Goal: Communication & Community: Share content

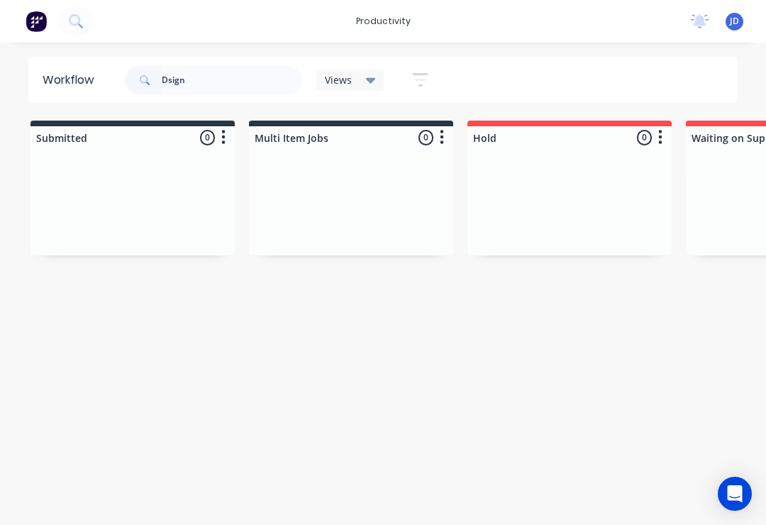
scroll to position [0, 1776]
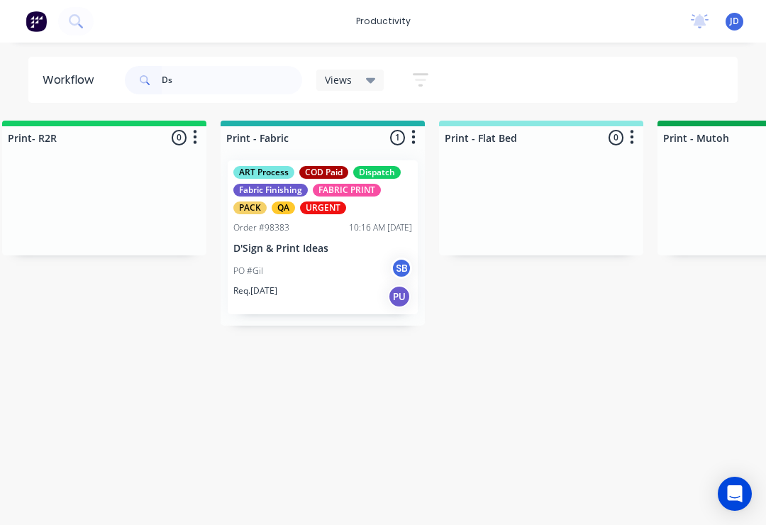
type input "D"
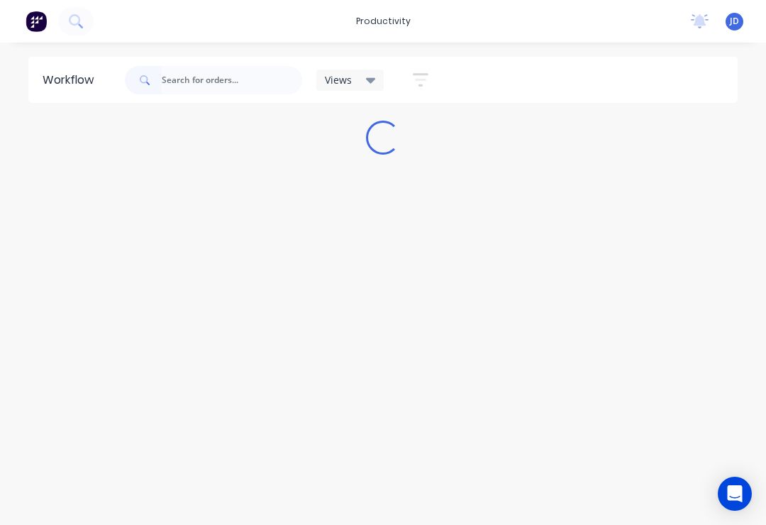
scroll to position [0, 0]
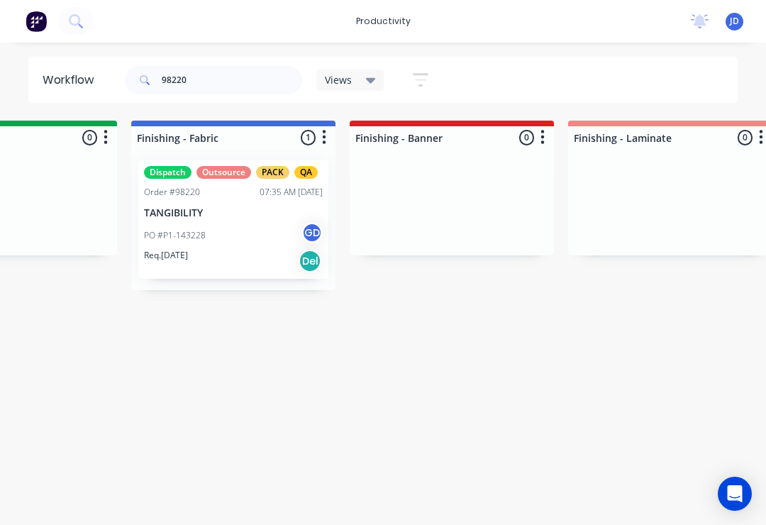
scroll to position [0, 2516]
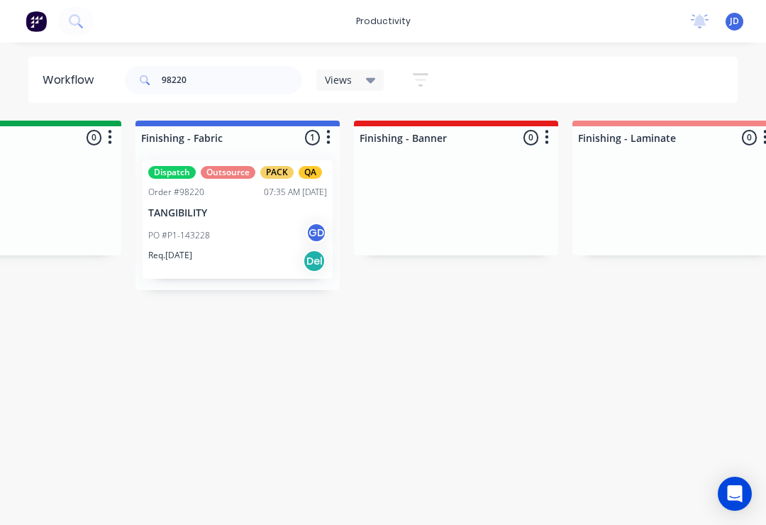
click at [240, 224] on div "PO #P1-143228 GD" at bounding box center [237, 235] width 179 height 27
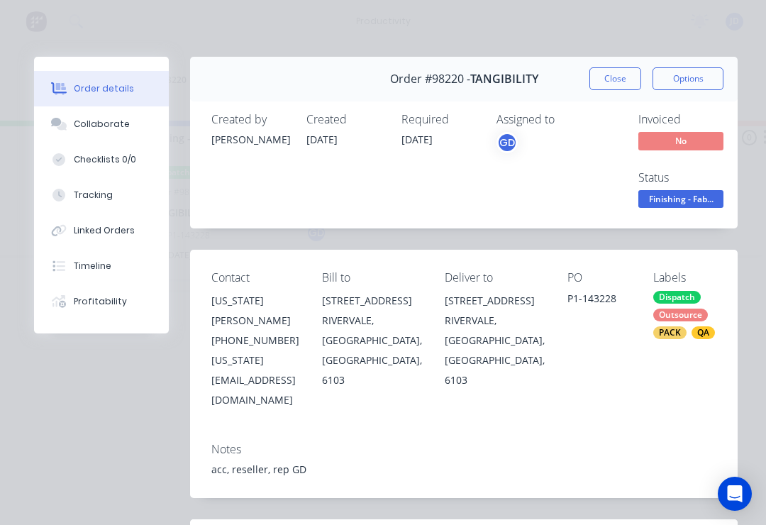
click at [114, 133] on button "Collaborate" at bounding box center [101, 123] width 135 height 35
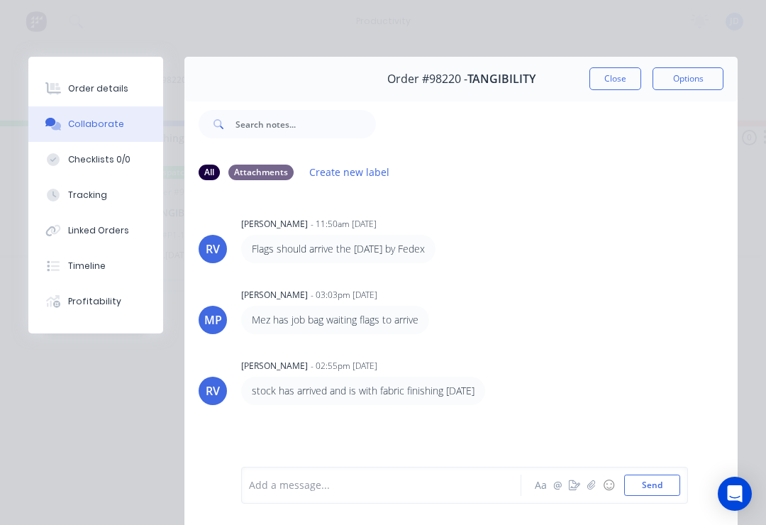
click at [599, 482] on button "button" at bounding box center [591, 485] width 17 height 17
click at [665, 491] on button "Send" at bounding box center [652, 484] width 56 height 21
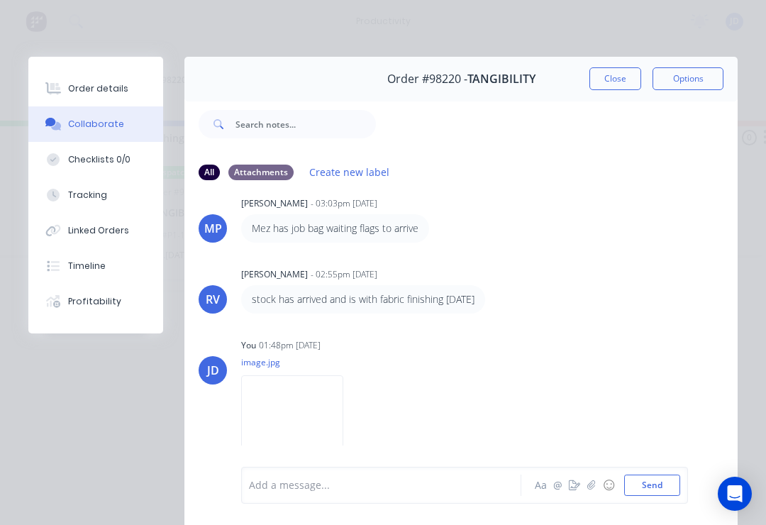
scroll to position [91, 0]
click at [598, 478] on button "button" at bounding box center [591, 485] width 17 height 17
click at [679, 474] on div at bounding box center [464, 438] width 431 height 72
click at [679, 481] on button "Send" at bounding box center [652, 484] width 56 height 21
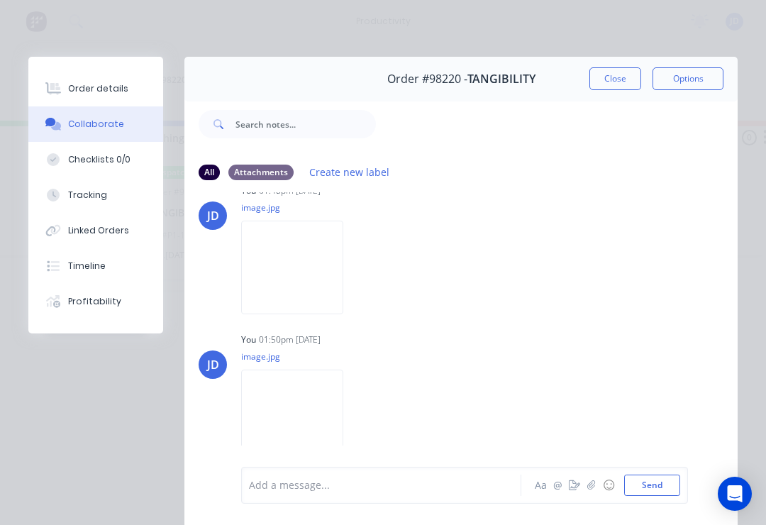
scroll to position [245, 0]
click at [621, 79] on button "Close" at bounding box center [615, 78] width 52 height 23
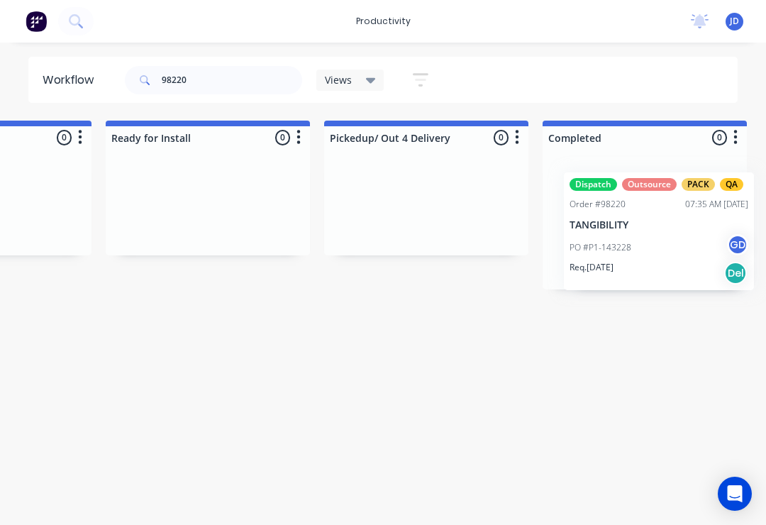
scroll to position [0, 4518]
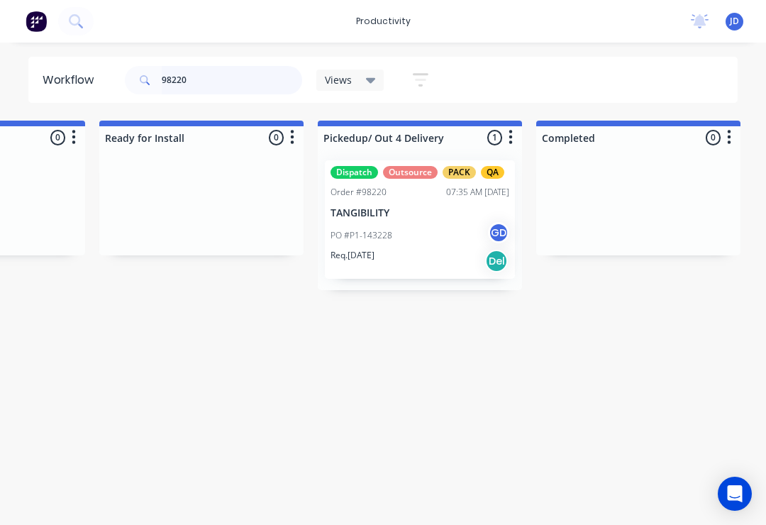
click at [206, 92] on input "98220" at bounding box center [232, 80] width 140 height 28
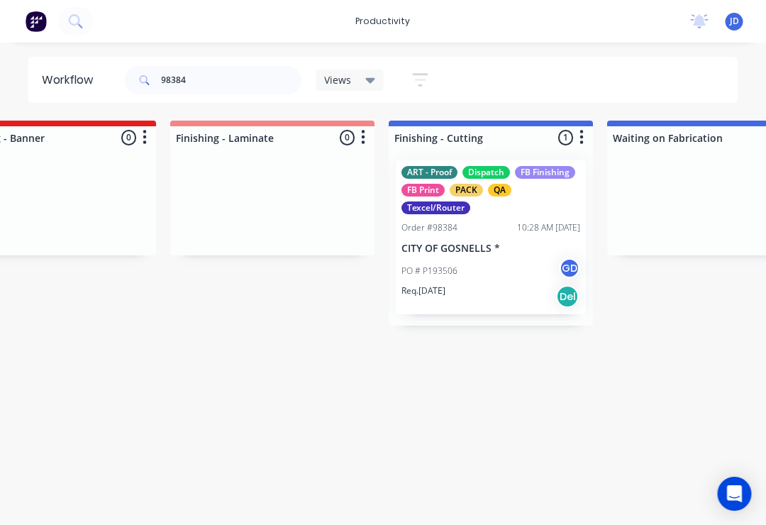
click at [491, 268] on div "PO # P193506 GD" at bounding box center [491, 270] width 179 height 27
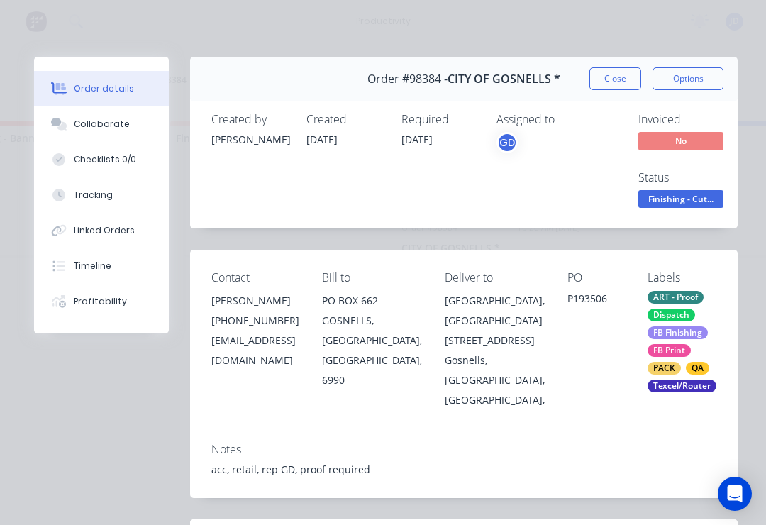
click at [116, 121] on div "Collaborate" at bounding box center [102, 124] width 56 height 13
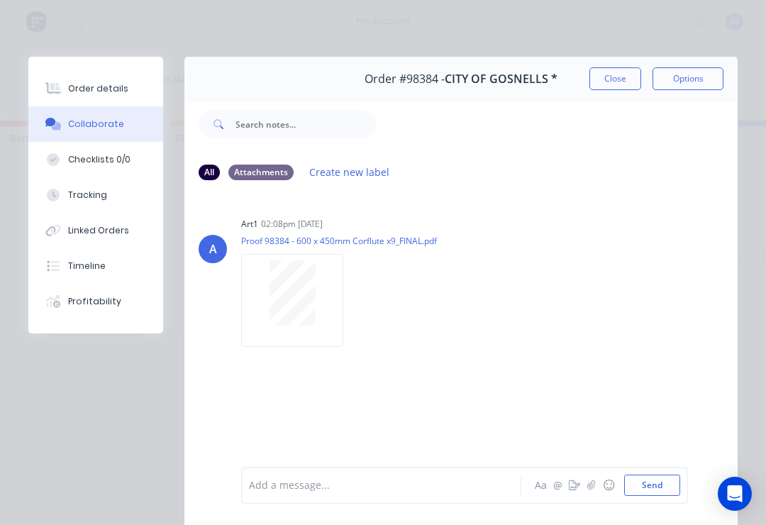
click at [587, 491] on button "button" at bounding box center [591, 485] width 17 height 17
click at [652, 488] on button "Send" at bounding box center [652, 484] width 56 height 21
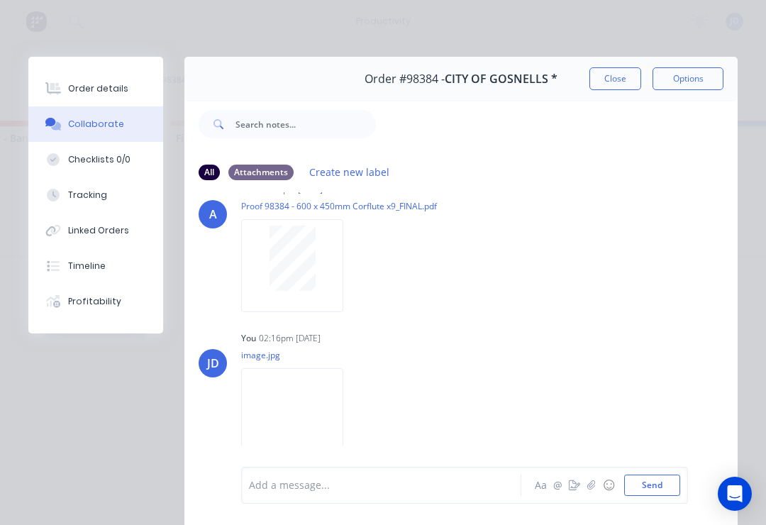
scroll to position [33, 0]
click at [630, 82] on button "Close" at bounding box center [615, 78] width 52 height 23
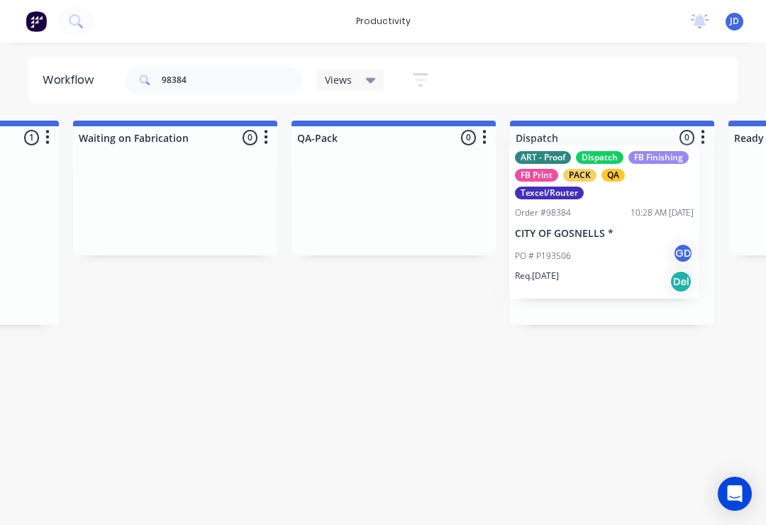
scroll to position [0, 3454]
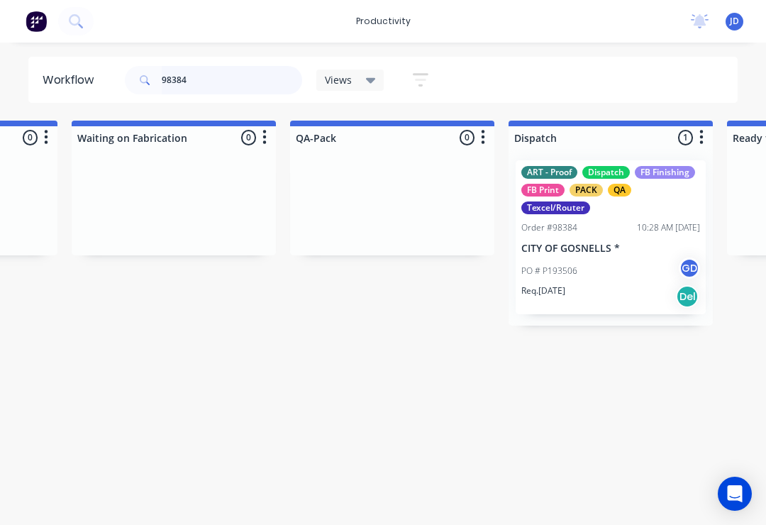
click at [200, 79] on input "98384" at bounding box center [232, 80] width 140 height 28
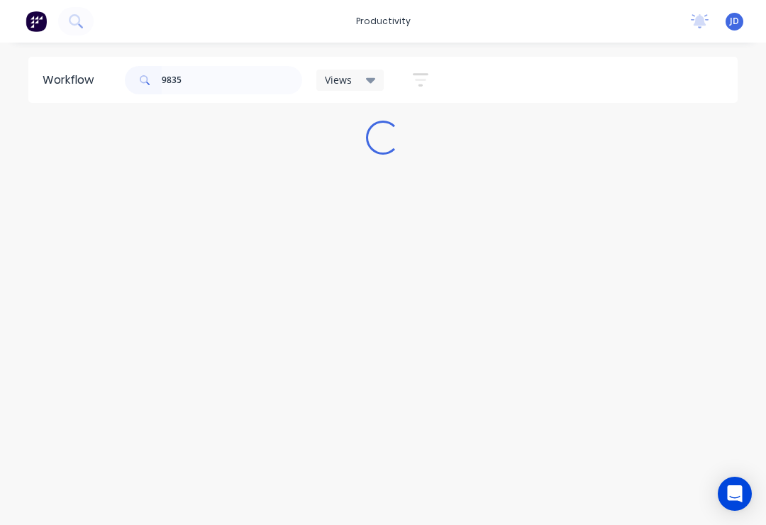
click at [666, 230] on div "Workflow 9835 Views Save new view None (Default) edit ART DEPT edit Banner Fini…" at bounding box center [383, 277] width 766 height 440
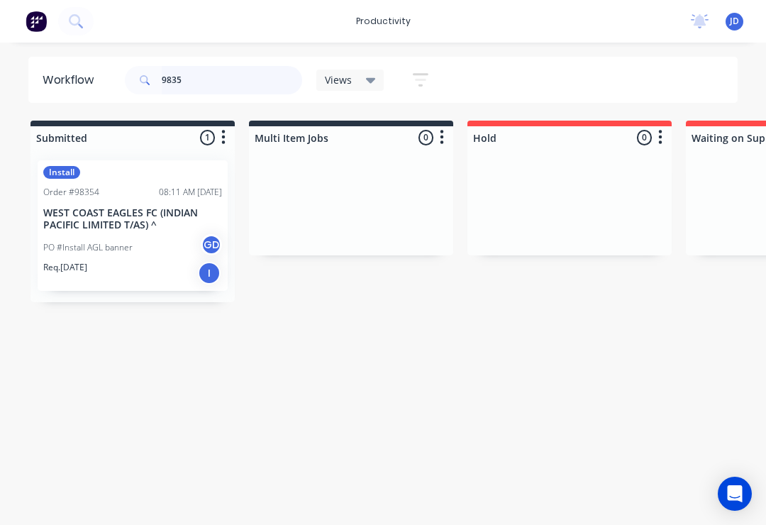
click at [208, 81] on input "9835" at bounding box center [232, 80] width 140 height 28
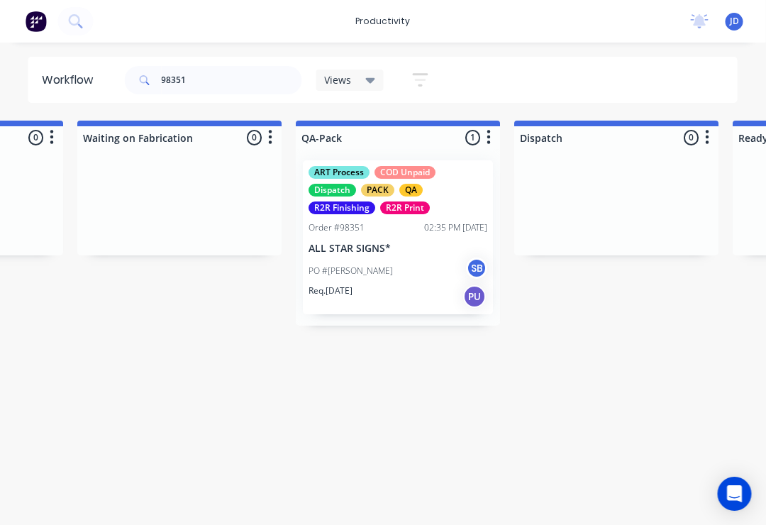
scroll to position [0, 3449]
click at [402, 240] on div "ART Process COD Unpaid Dispatch PACK QA R2R Finishing R2R Print Order #98351 02…" at bounding box center [397, 237] width 190 height 154
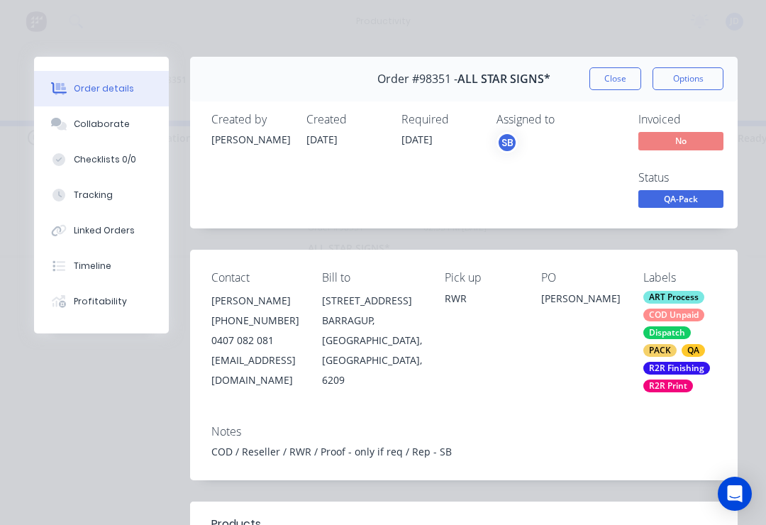
click at [102, 119] on div "Collaborate" at bounding box center [102, 124] width 56 height 13
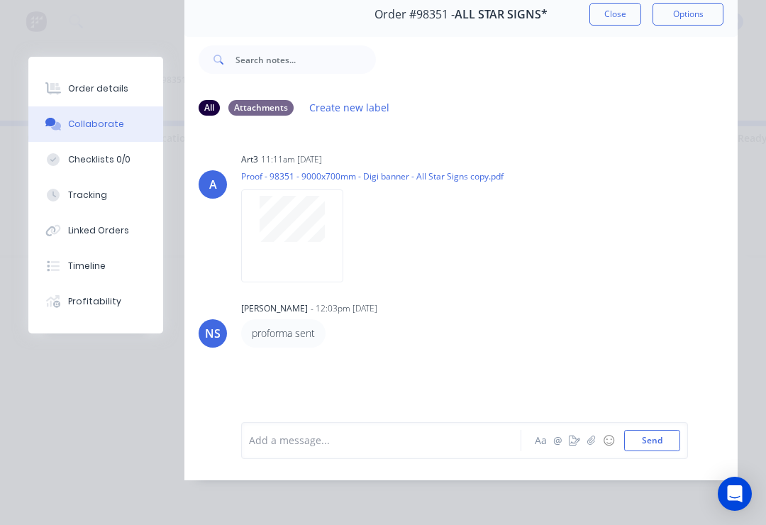
scroll to position [86, 0]
click at [596, 440] on icon "button" at bounding box center [591, 440] width 9 height 10
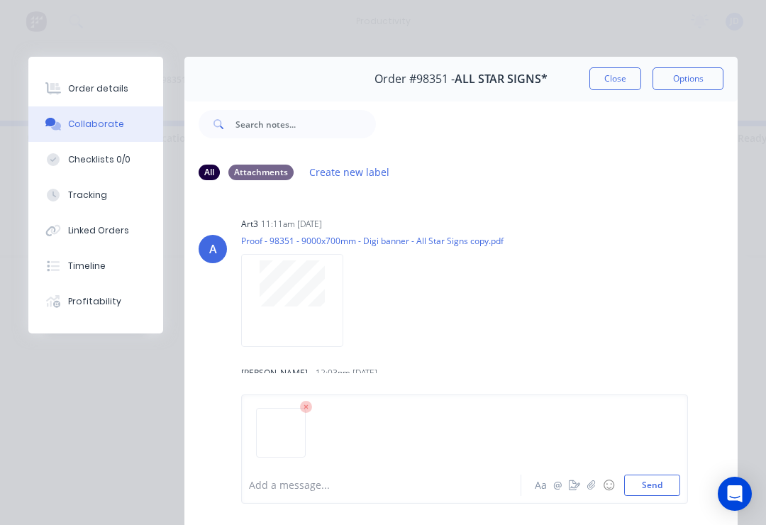
click at [666, 491] on button "Send" at bounding box center [652, 484] width 56 height 21
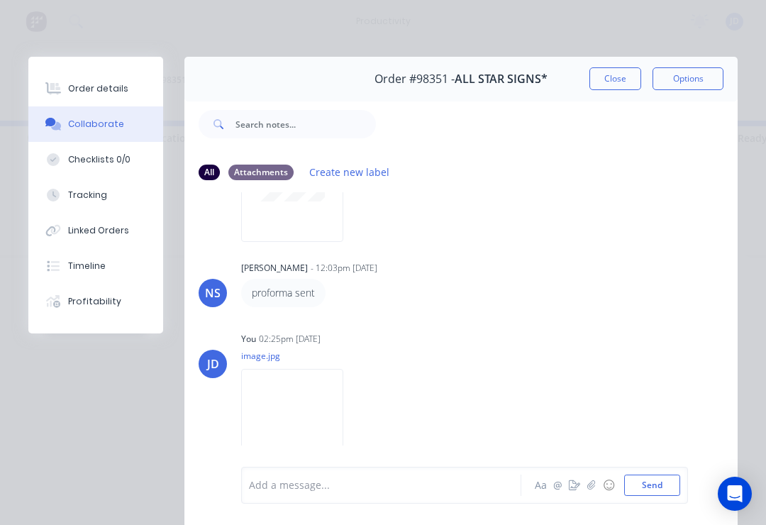
scroll to position [104, 0]
click at [622, 72] on button "Close" at bounding box center [615, 78] width 52 height 23
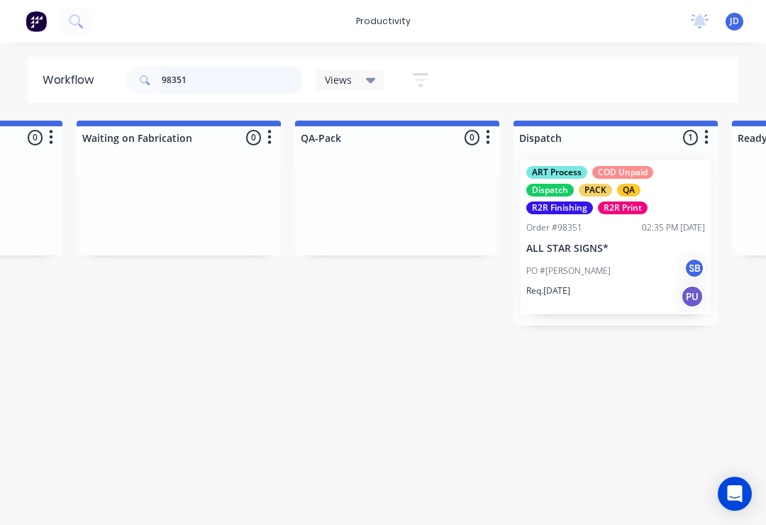
click at [204, 83] on input "98351" at bounding box center [232, 80] width 140 height 28
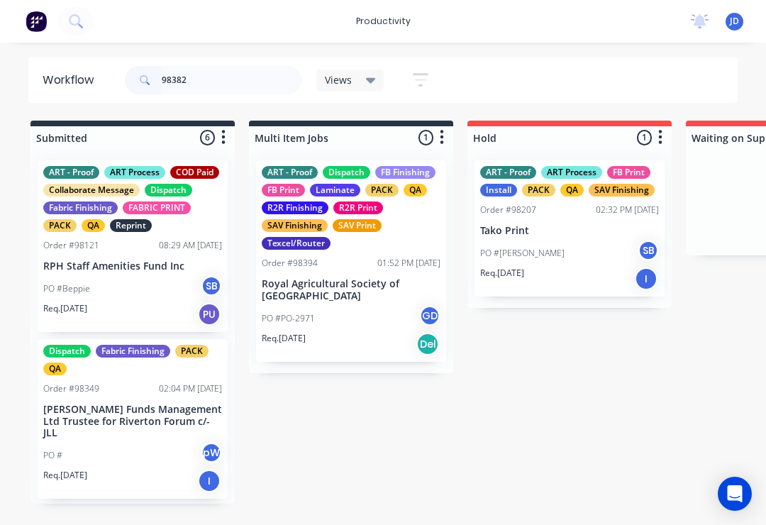
click at [215, 91] on input "98382" at bounding box center [232, 80] width 140 height 28
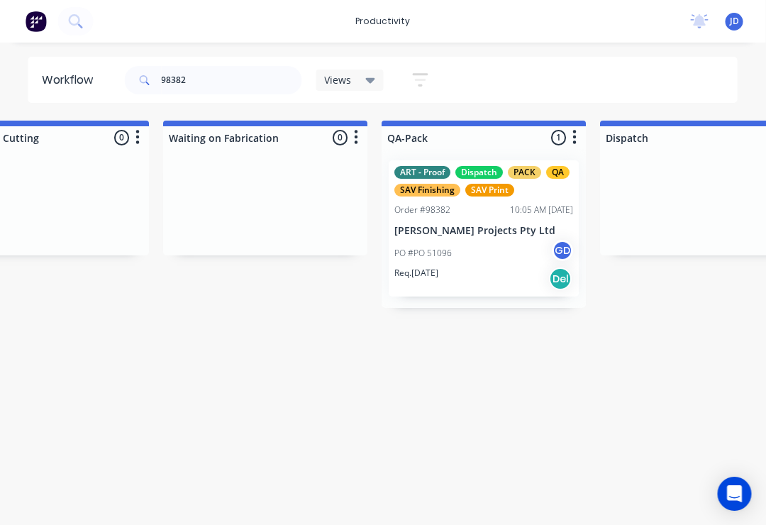
scroll to position [0, 3365]
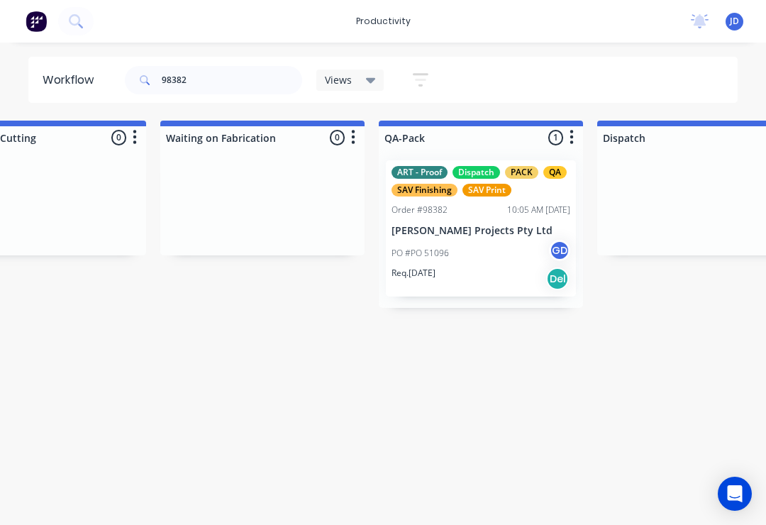
click at [460, 226] on p "[PERSON_NAME] Projects Pty Ltd" at bounding box center [480, 231] width 179 height 12
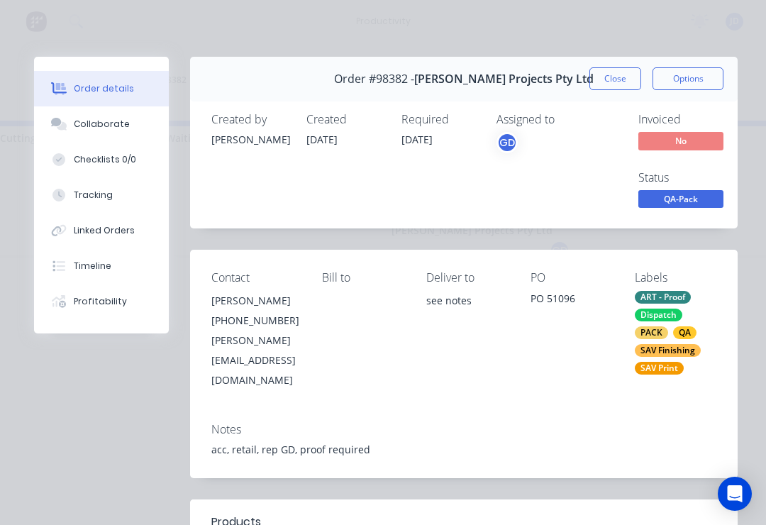
click at [103, 132] on button "Collaborate" at bounding box center [101, 123] width 135 height 35
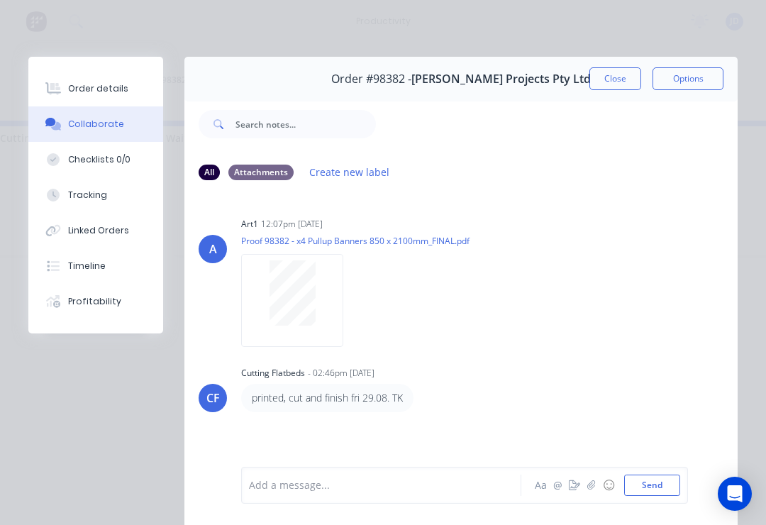
click at [589, 493] on button "button" at bounding box center [591, 485] width 17 height 17
click at [672, 484] on button "Send" at bounding box center [652, 484] width 56 height 21
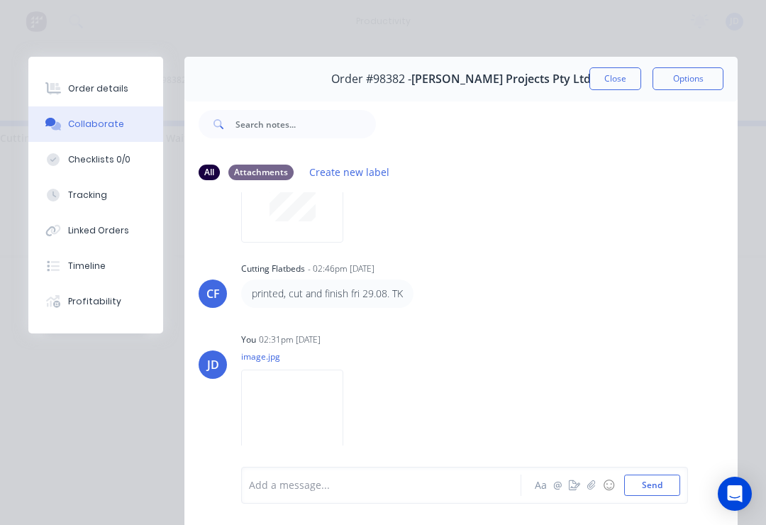
scroll to position [104, 0]
click at [613, 84] on button "Close" at bounding box center [615, 78] width 52 height 23
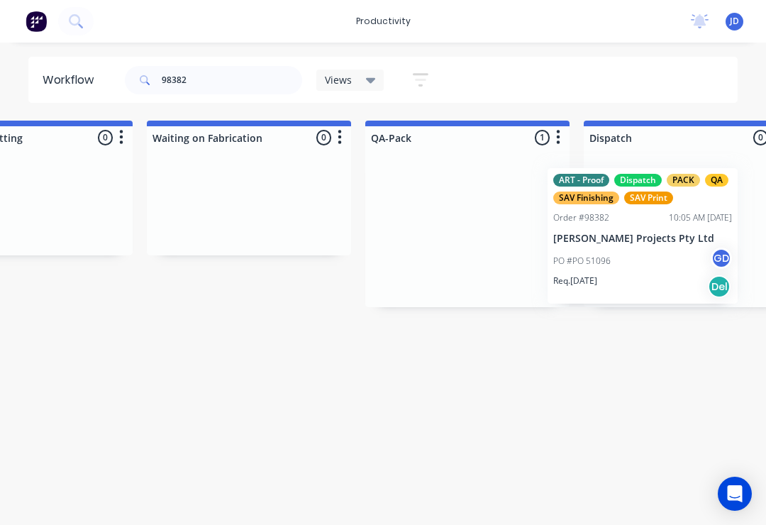
scroll to position [0, 3388]
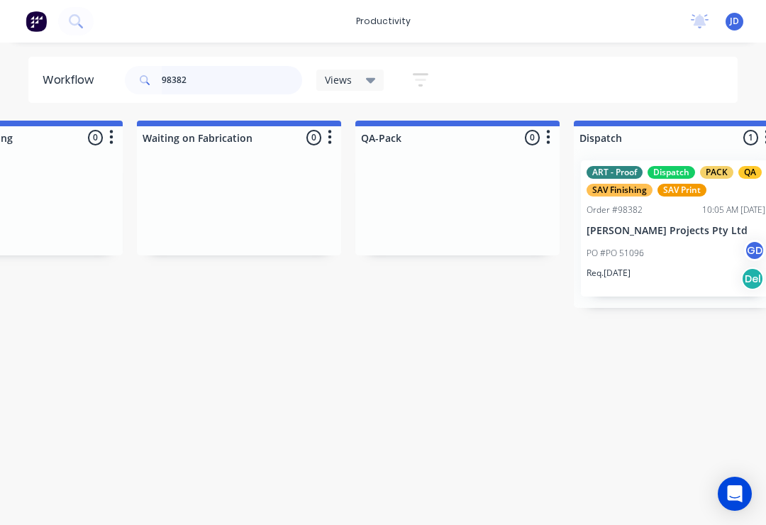
click at [211, 81] on input "98382" at bounding box center [232, 80] width 140 height 28
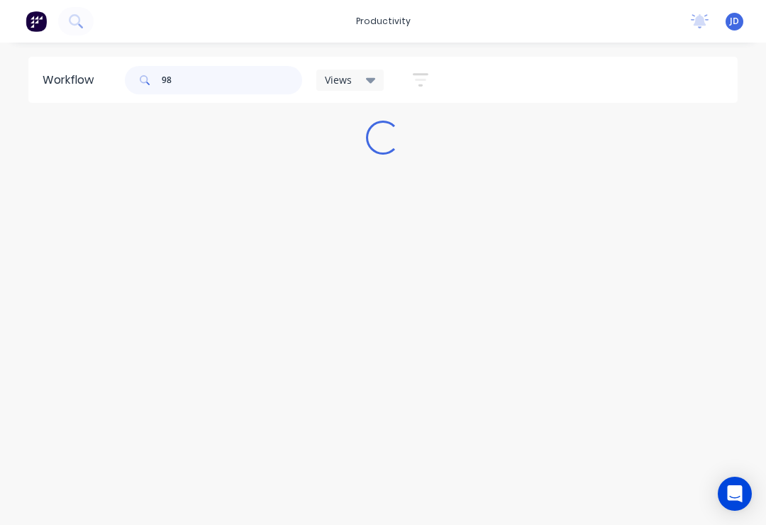
scroll to position [0, 0]
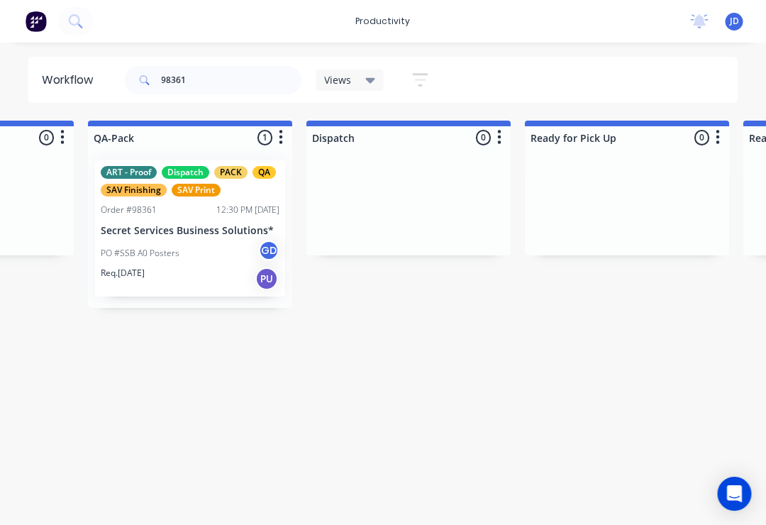
click at [200, 252] on div "PO #SSB A0 Posters GD" at bounding box center [190, 253] width 179 height 27
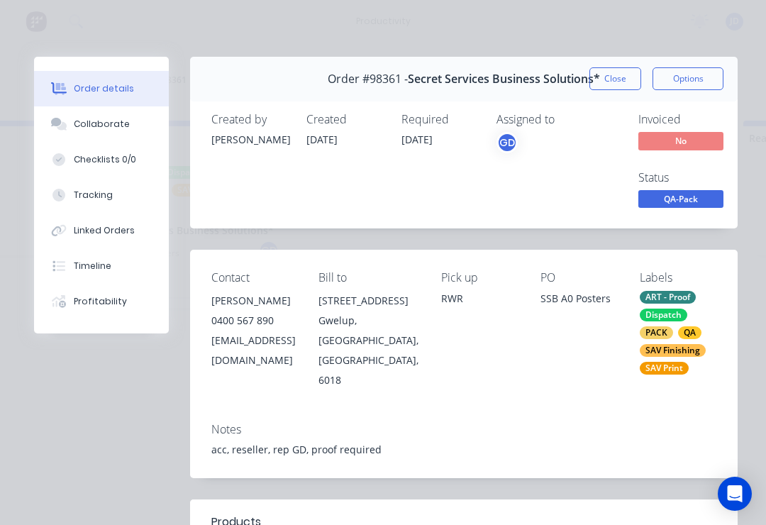
click at [126, 123] on button "Collaborate" at bounding box center [101, 123] width 135 height 35
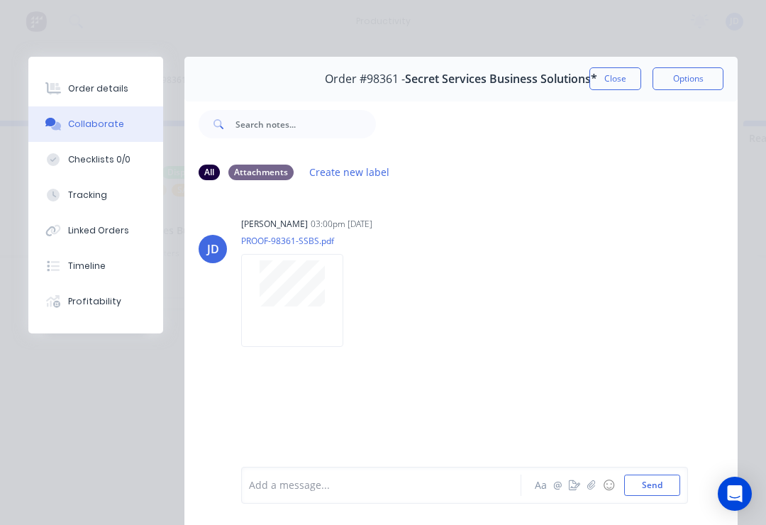
click at [591, 493] on button "button" at bounding box center [591, 485] width 17 height 17
click at [665, 484] on button "Send" at bounding box center [652, 484] width 56 height 21
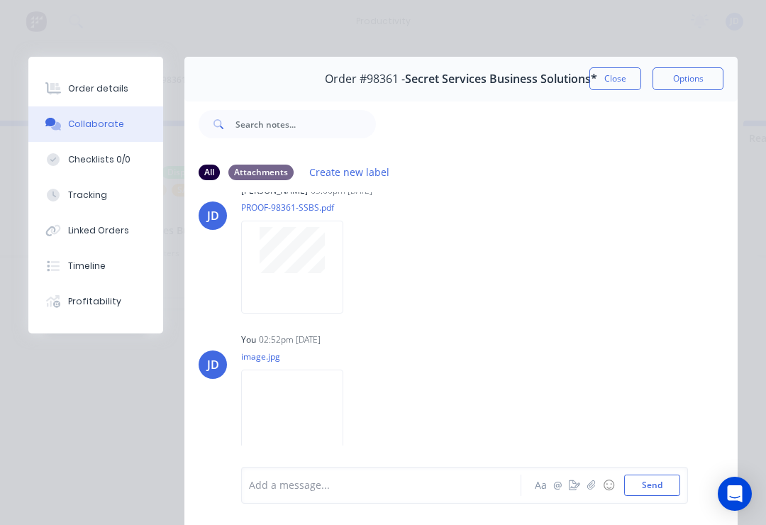
scroll to position [33, 0]
click at [589, 484] on icon "button" at bounding box center [591, 485] width 9 height 10
click at [679, 481] on button "Send" at bounding box center [652, 484] width 56 height 21
click at [617, 73] on button "Close" at bounding box center [615, 78] width 52 height 23
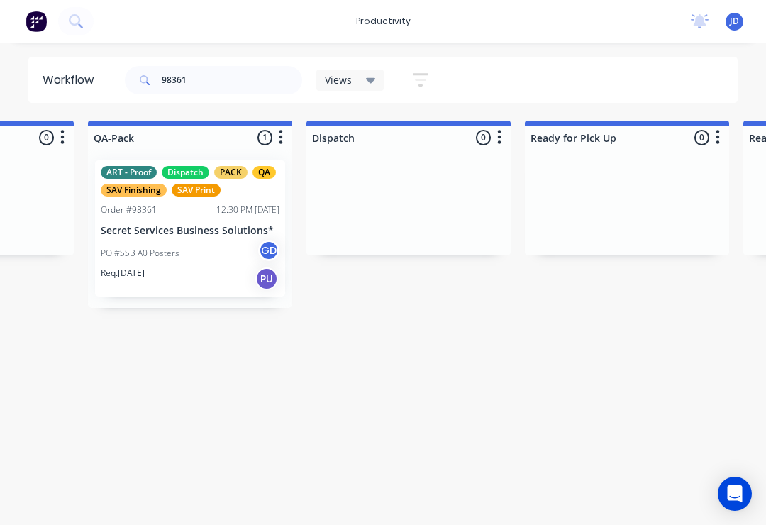
scroll to position [0, 3654]
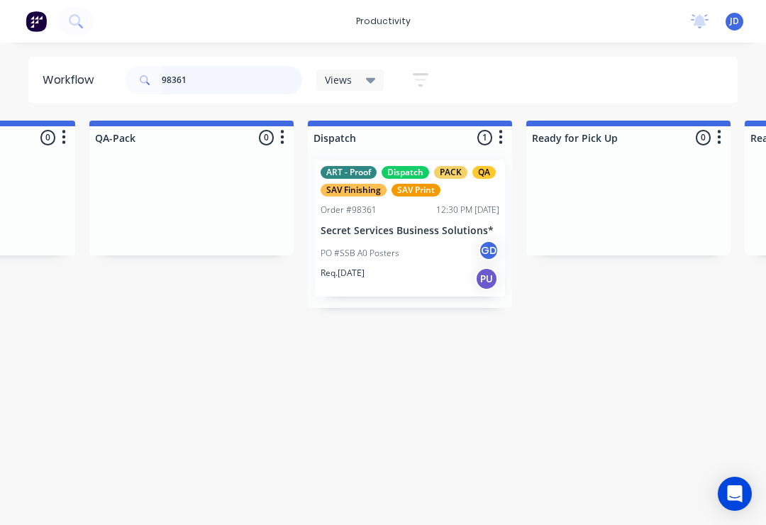
click at [213, 89] on input "98361" at bounding box center [232, 80] width 140 height 28
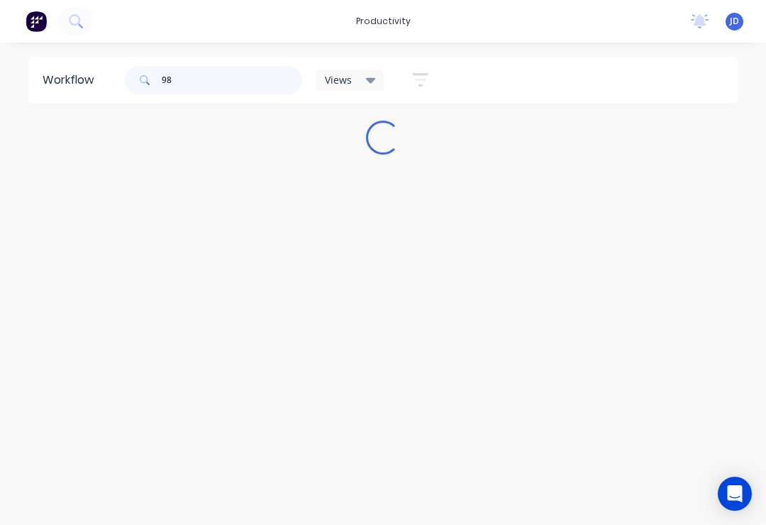
scroll to position [0, 0]
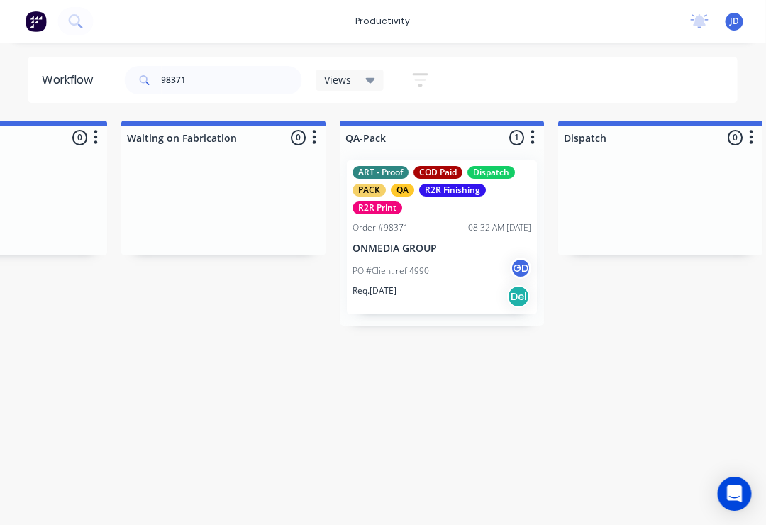
click at [438, 245] on p "ONMEDIA GROUP" at bounding box center [442, 249] width 179 height 12
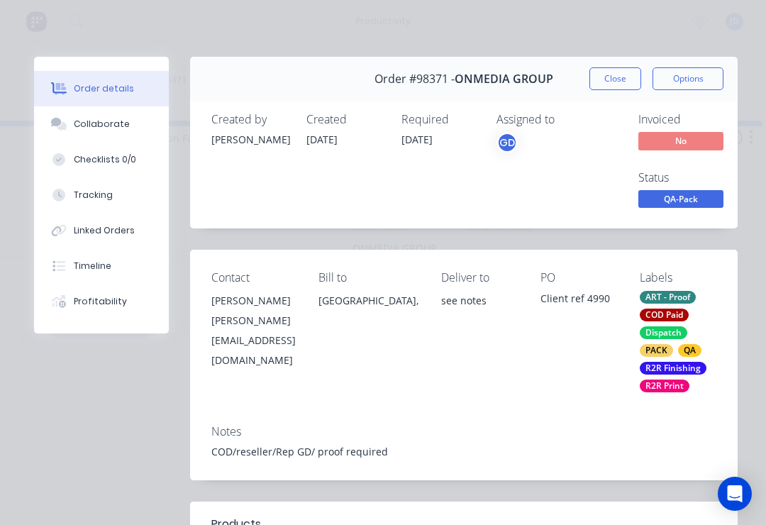
click at [111, 123] on div "Collaborate" at bounding box center [102, 124] width 56 height 13
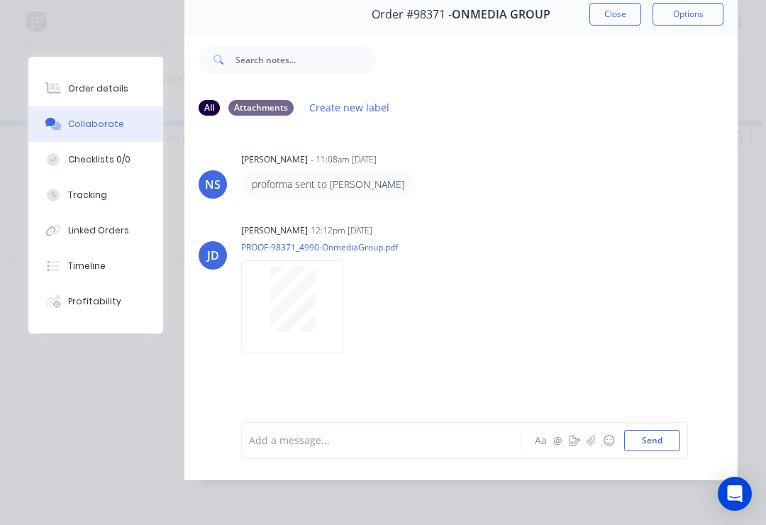
scroll to position [86, 0]
click at [591, 444] on icon "button" at bounding box center [591, 440] width 9 height 10
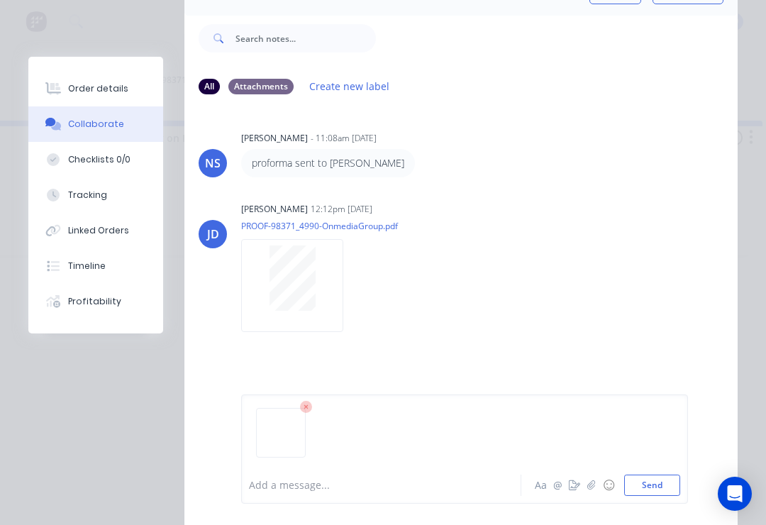
click at [678, 479] on button "Send" at bounding box center [652, 484] width 56 height 21
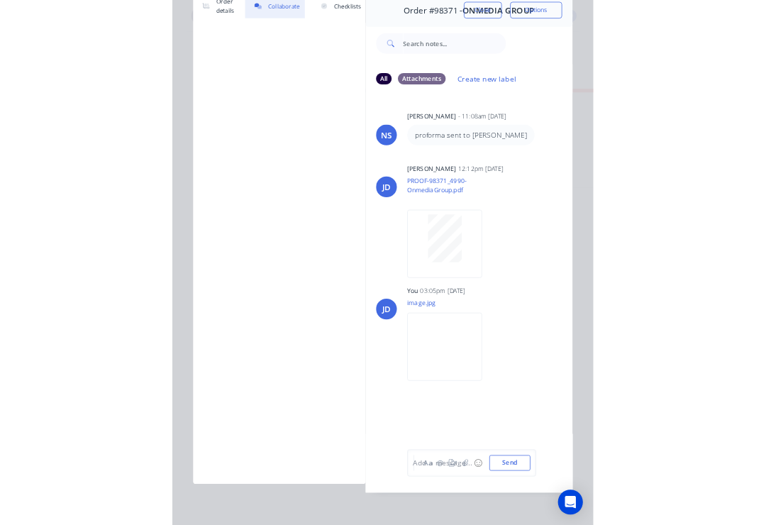
scroll to position [0, 0]
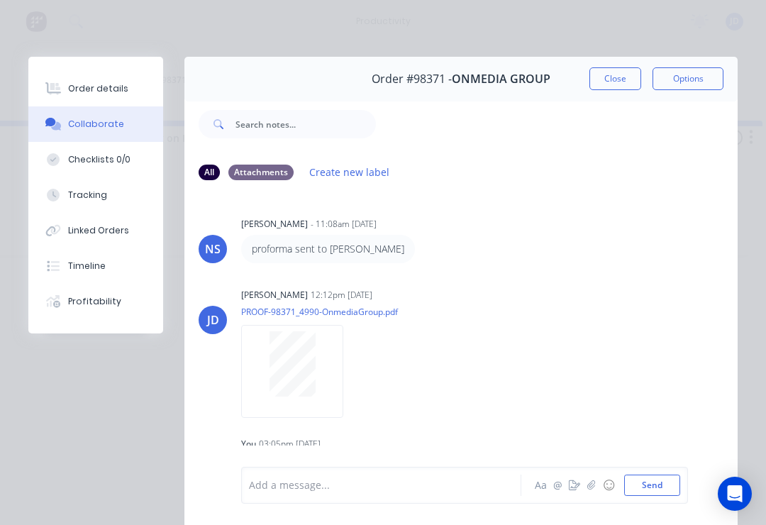
click at [593, 491] on button "button" at bounding box center [591, 485] width 17 height 17
click at [675, 476] on button "Send" at bounding box center [652, 484] width 56 height 21
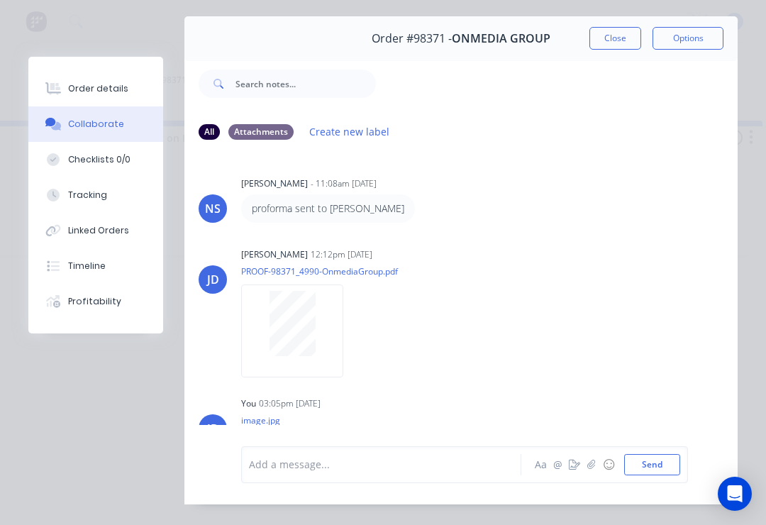
scroll to position [38, 0]
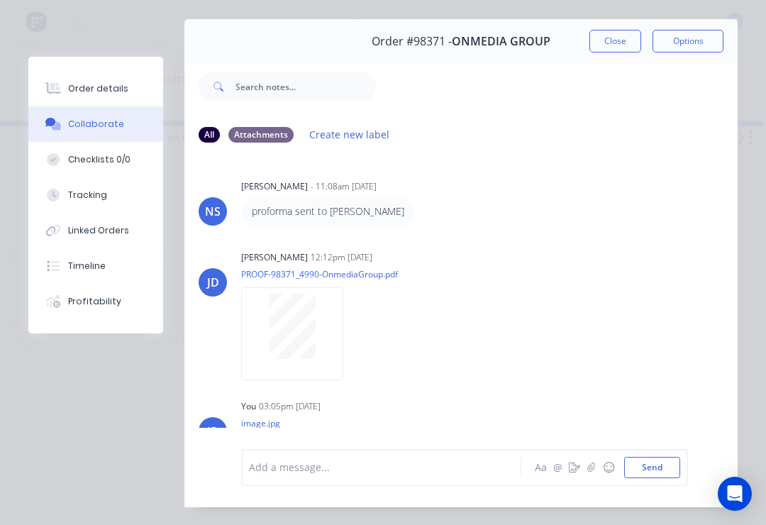
click at [618, 43] on button "Close" at bounding box center [615, 41] width 52 height 23
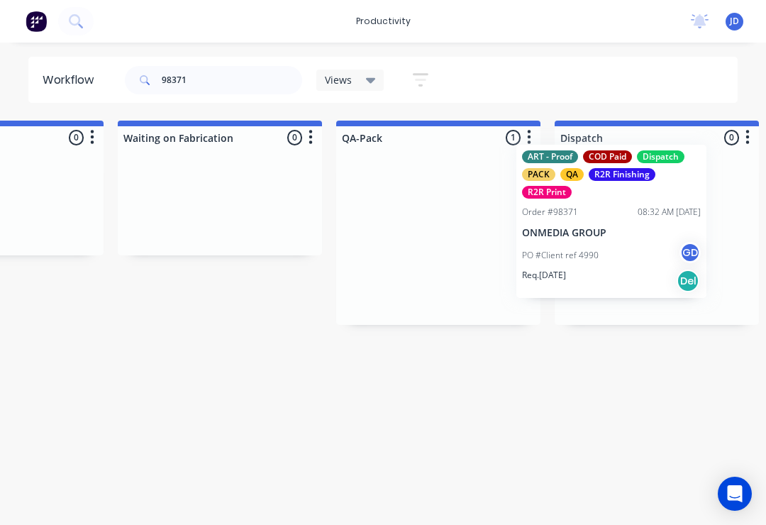
scroll to position [0, 3415]
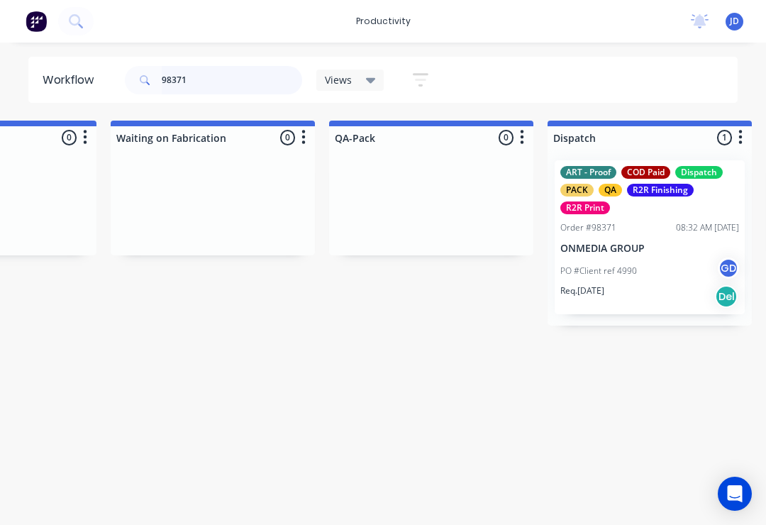
click at [208, 79] on input "98371" at bounding box center [232, 80] width 140 height 28
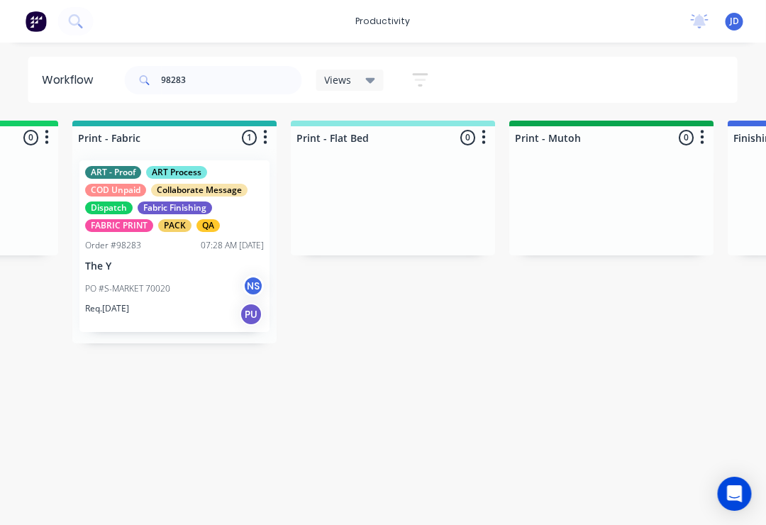
click at [179, 247] on div "Order #98283 07:28 AM [DATE]" at bounding box center [175, 245] width 179 height 13
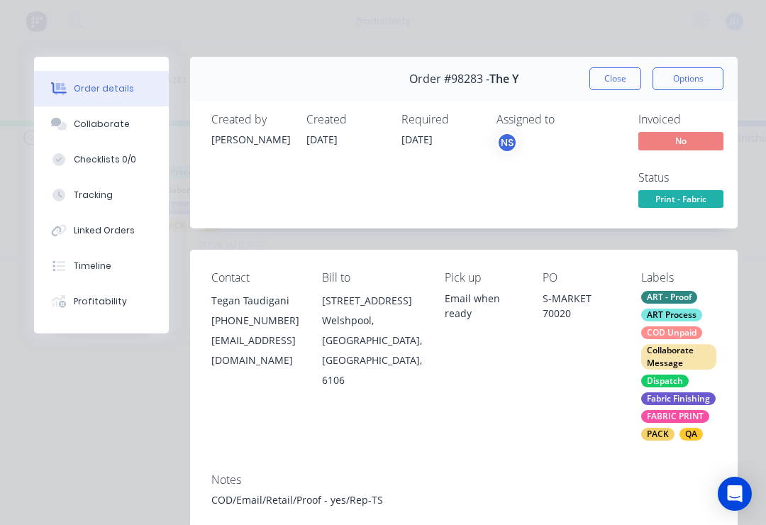
click at [118, 126] on div "Collaborate" at bounding box center [102, 124] width 56 height 13
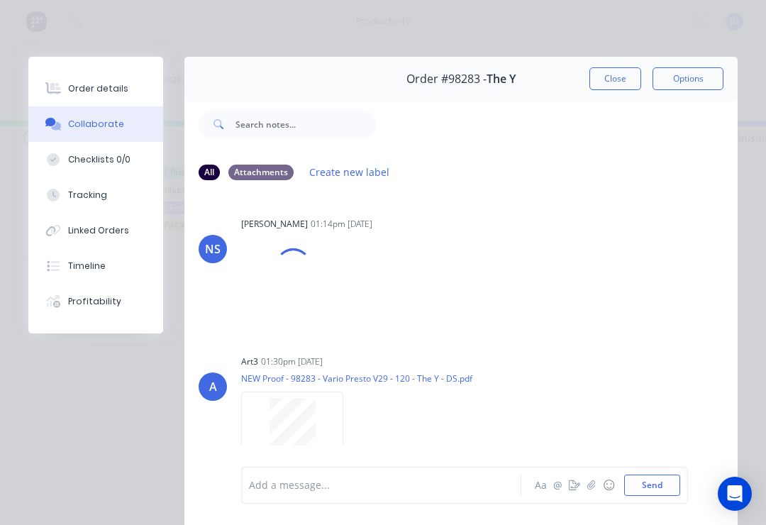
click at [590, 489] on icon "button" at bounding box center [591, 484] width 8 height 9
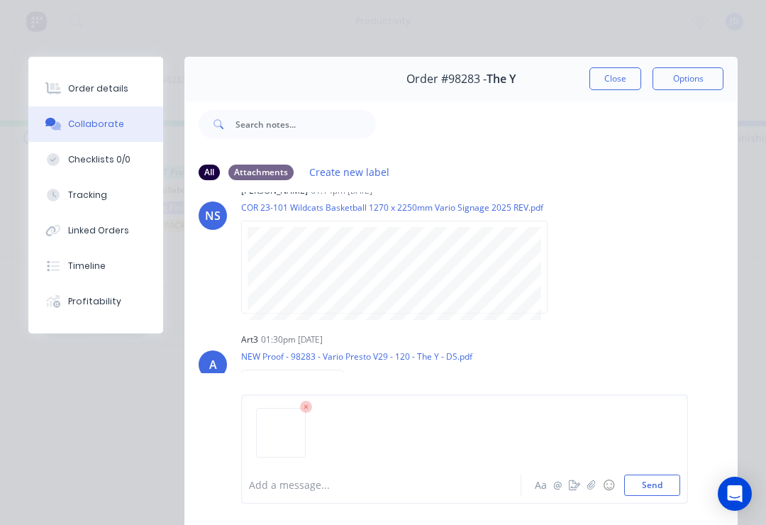
scroll to position [33, 0]
click at [666, 484] on button "Send" at bounding box center [652, 484] width 56 height 21
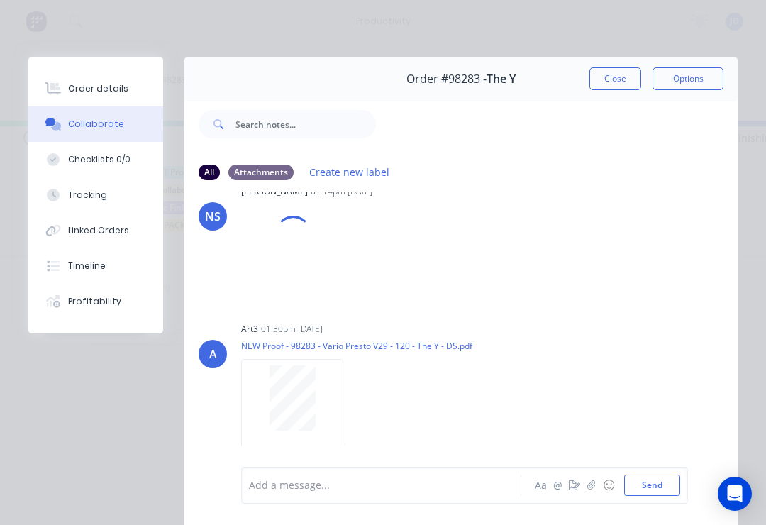
click at [594, 489] on icon "button" at bounding box center [591, 485] width 9 height 10
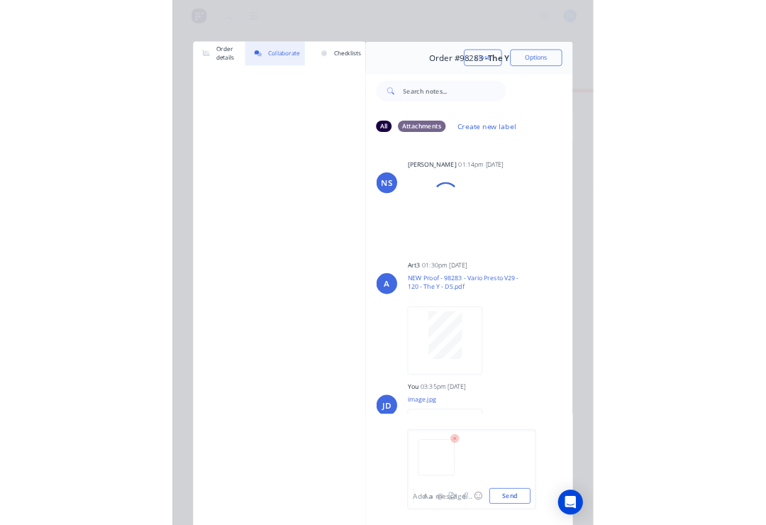
scroll to position [0, 1924]
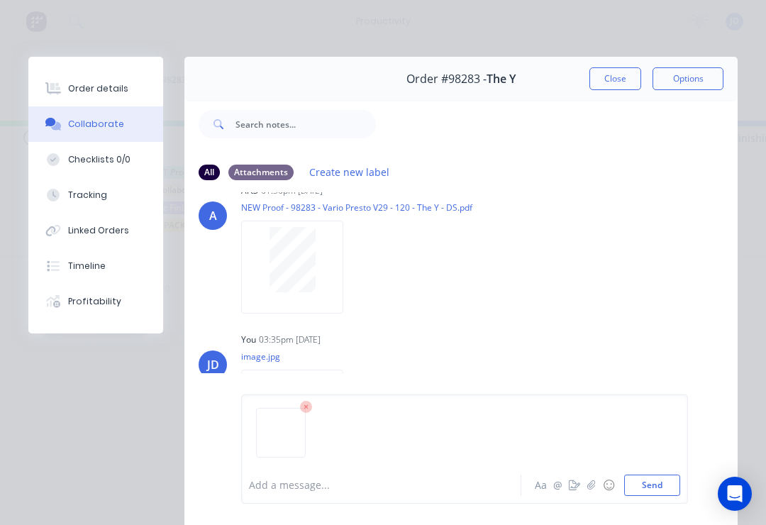
click at [657, 484] on button "Send" at bounding box center [652, 484] width 56 height 21
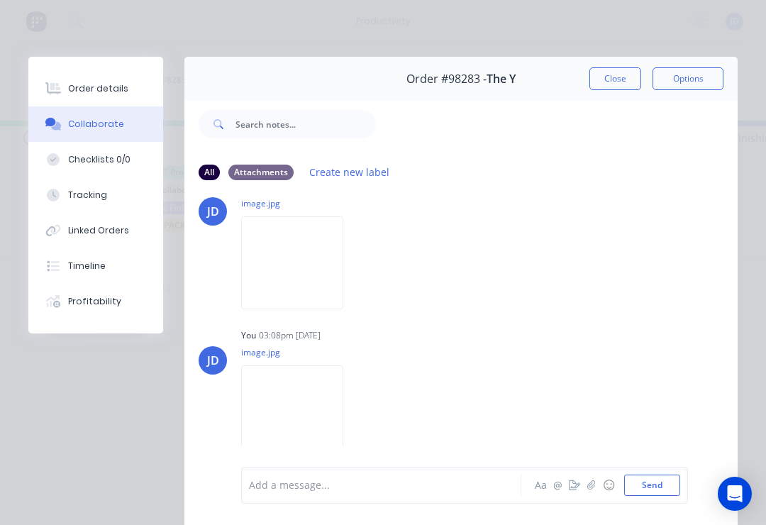
scroll to position [258, 0]
click at [613, 84] on button "Close" at bounding box center [615, 78] width 52 height 23
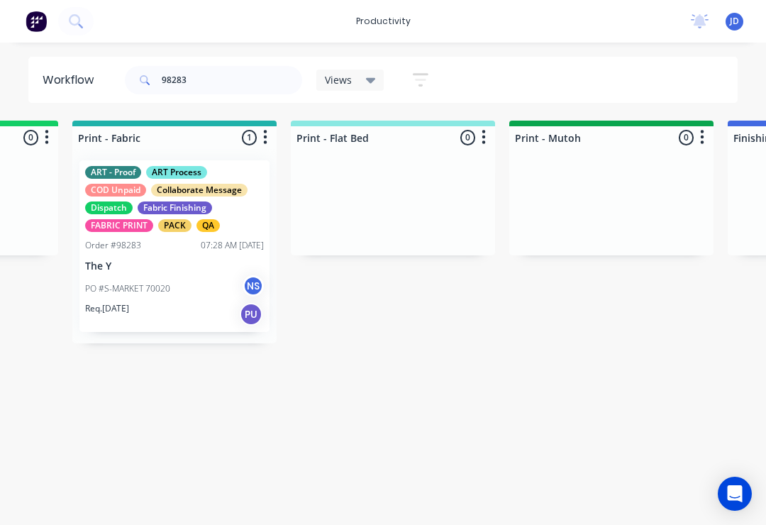
click at [185, 262] on p "The Y" at bounding box center [174, 266] width 179 height 12
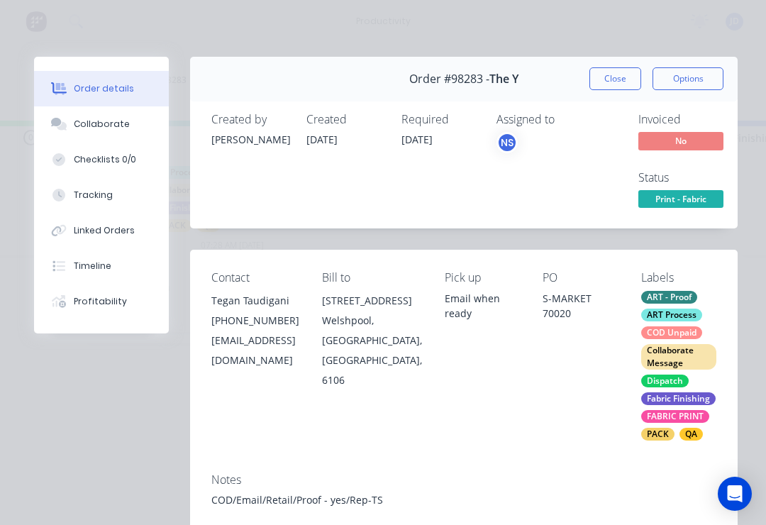
click at [115, 130] on div "Collaborate" at bounding box center [102, 124] width 56 height 13
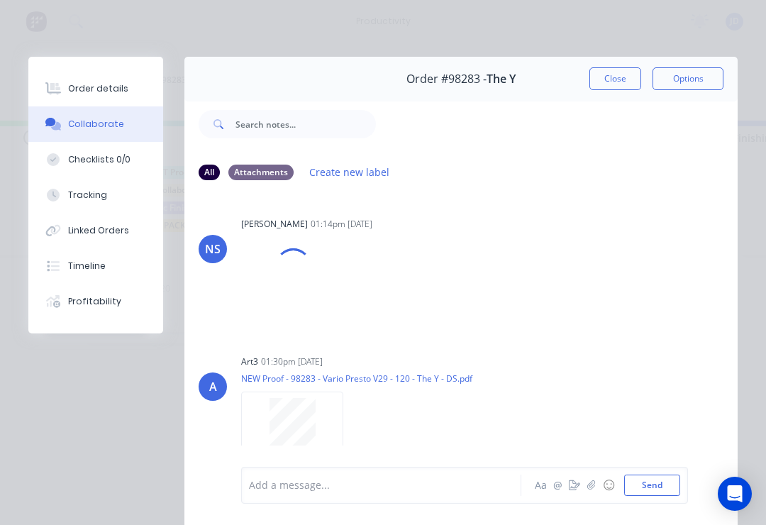
scroll to position [0, 0]
click at [616, 75] on button "Close" at bounding box center [615, 78] width 52 height 23
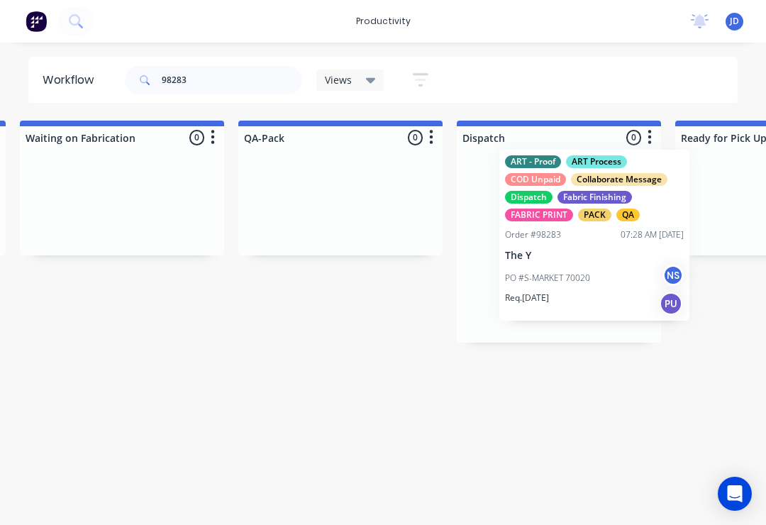
scroll to position [0, 3506]
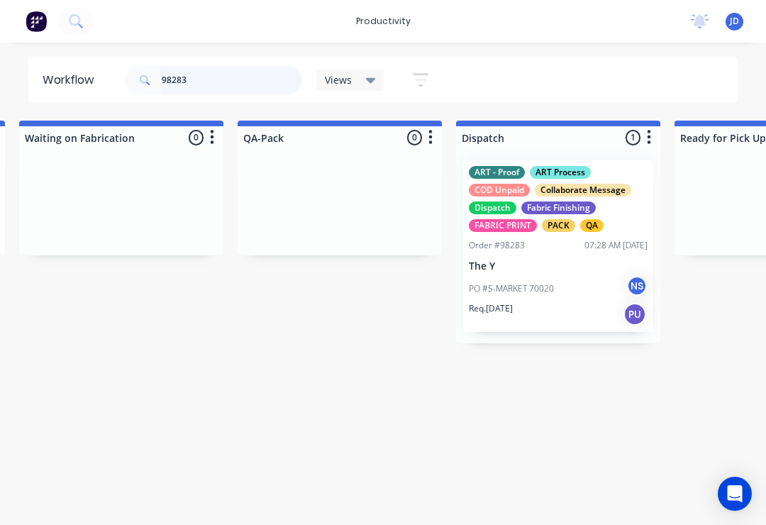
click at [218, 85] on input "98283" at bounding box center [232, 80] width 140 height 28
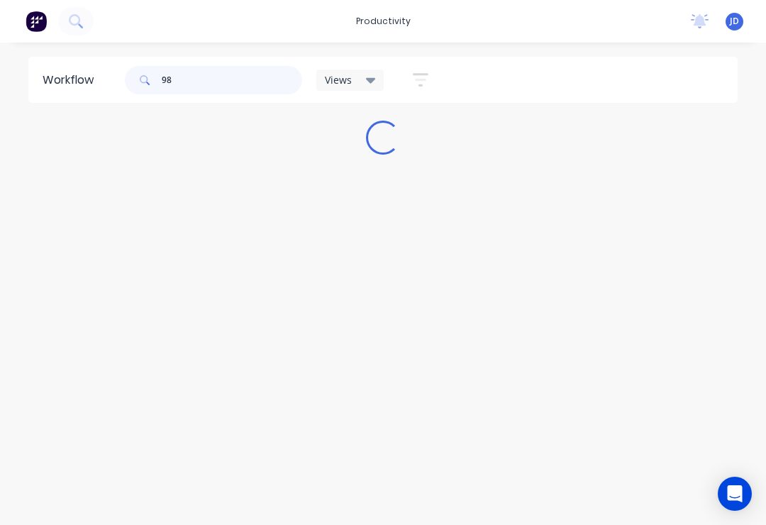
scroll to position [0, 0]
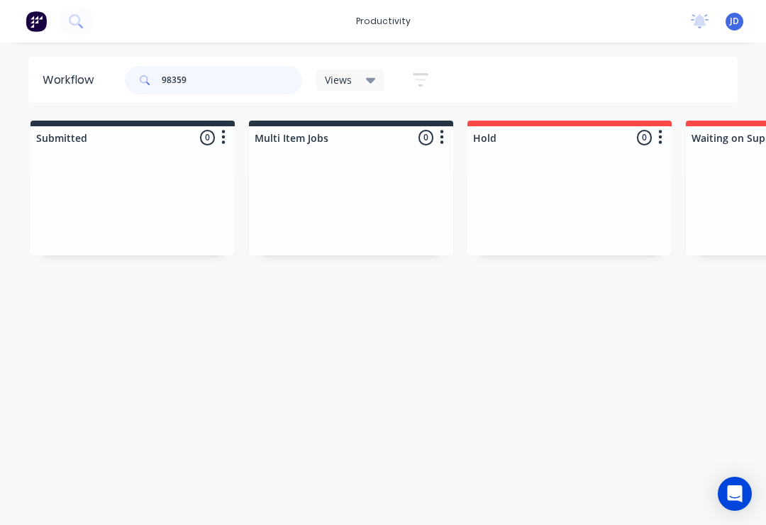
type input "98359"
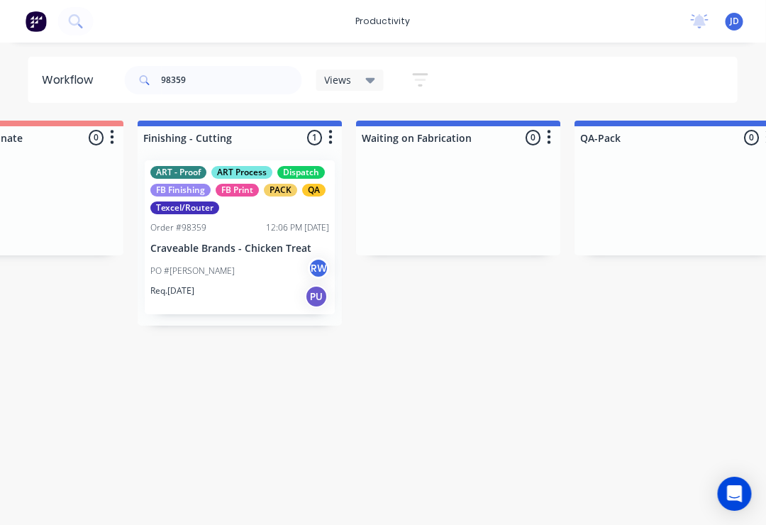
scroll to position [0, 3169]
click at [244, 257] on div "PO #[PERSON_NAME] RW" at bounding box center [239, 270] width 179 height 27
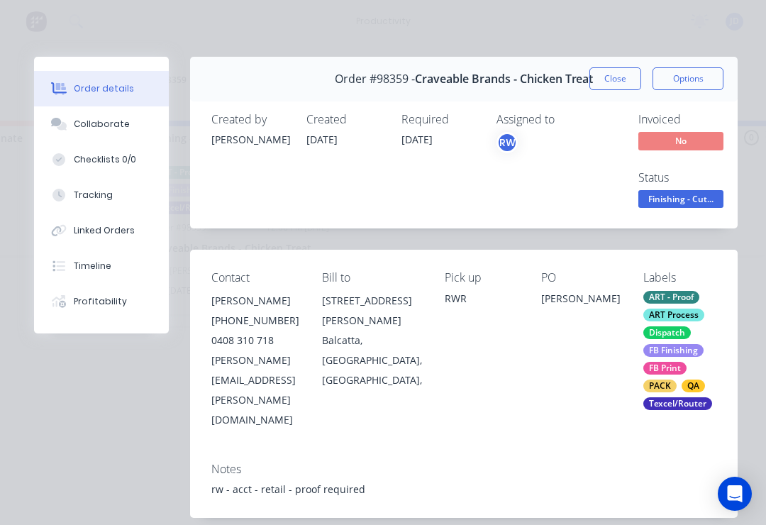
click at [116, 127] on div "Collaborate" at bounding box center [102, 124] width 56 height 13
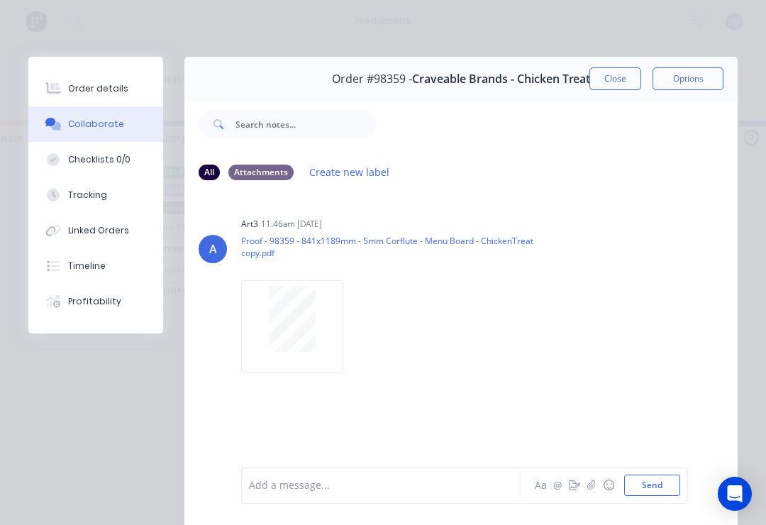
click at [589, 486] on icon "button" at bounding box center [591, 485] width 9 height 10
click at [674, 478] on button "Send" at bounding box center [652, 484] width 56 height 21
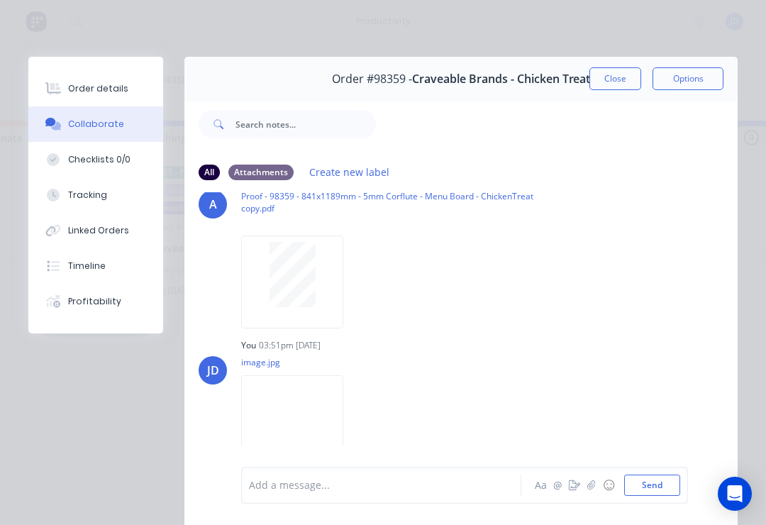
scroll to position [44, 0]
click at [618, 86] on button "Close" at bounding box center [615, 78] width 52 height 23
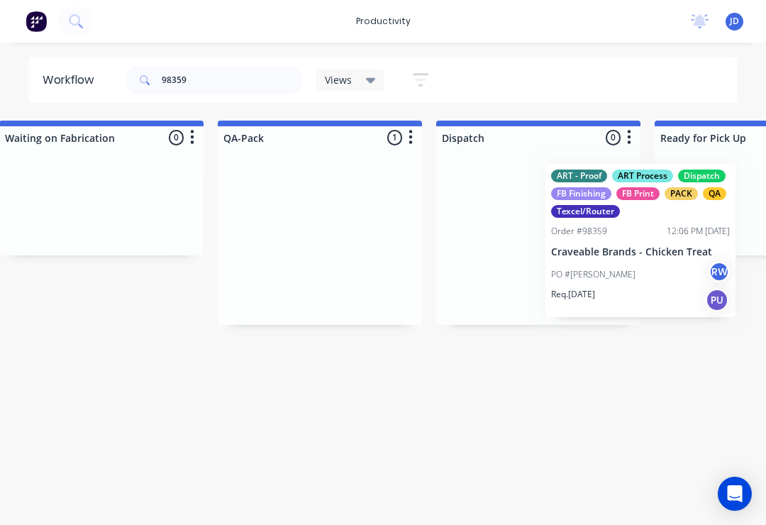
scroll to position [0, 3539]
